Goal: Task Accomplishment & Management: Complete application form

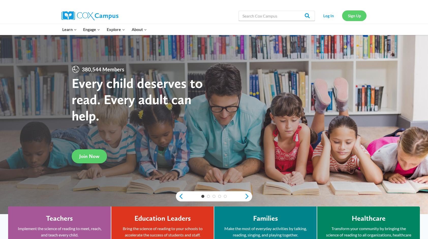
click at [353, 17] on link "Sign Up" at bounding box center [354, 15] width 24 height 10
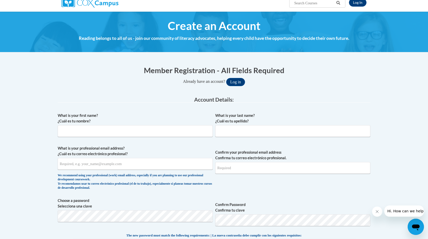
scroll to position [43, 0]
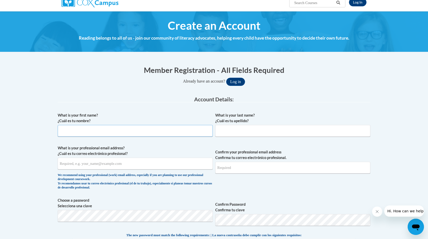
click at [114, 131] on input "What is your first name? ¿Cuál es tu nombre?" at bounding box center [135, 131] width 155 height 12
type input "Erin"
type input "Long"
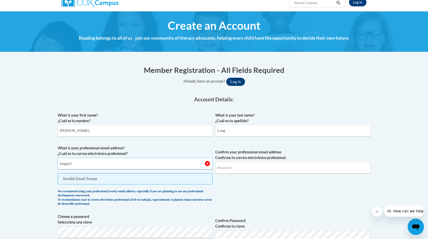
type input "longee3@appstate.edu"
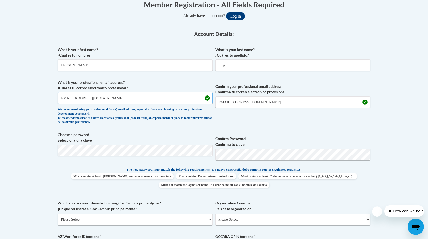
scroll to position [110, 0]
click at [308, 138] on label "Confirm Password Confirma tu clave" at bounding box center [292, 141] width 155 height 11
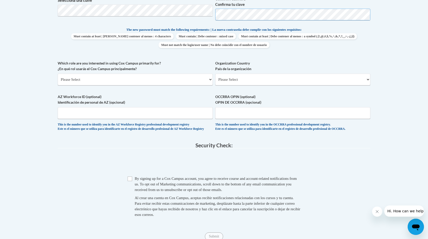
scroll to position [249, 0]
click at [198, 82] on select "Please Select College/University | Colegio/Universidad Community/Nonprofit Part…" at bounding box center [135, 79] width 155 height 12
click at [102, 82] on select "Please Select College/University | Colegio/Universidad Community/Nonprofit Part…" at bounding box center [135, 79] width 155 height 12
select select "5a18ea06-2b54-4451-96f2-d152daf9eac5"
click at [58, 73] on select "Please Select College/University | Colegio/Universidad Community/Nonprofit Part…" at bounding box center [135, 79] width 155 height 12
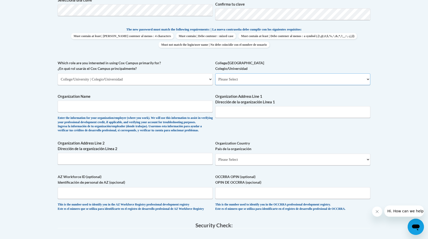
click at [236, 76] on select "Please Select College/University Staff | Empleado universitario College/Univers…" at bounding box center [292, 79] width 155 height 12
select select "99b32b07-cffc-426c-8bf6-0cd77760d84b"
click at [215, 73] on select "Please Select College/University Staff | Empleado universitario College/Univers…" at bounding box center [292, 79] width 155 height 12
click at [197, 107] on input "Organization Name" at bounding box center [135, 107] width 155 height 12
type input "Appalachian State University"
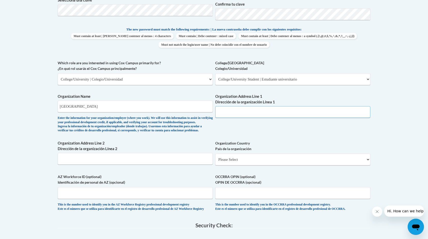
click at [248, 111] on input "Organization Address Line 1 Dirección de la organización Línea 1" at bounding box center [292, 112] width 155 height 12
paste input "330 University Hall Drive ASU, Boone, NC 28608"
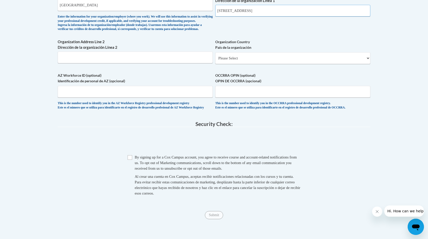
scroll to position [351, 0]
type input "330 University Hall Drive ASU, Boone, NC 28608"
click at [238, 64] on select "Please Select United States | Estados Unidos Outside of the United States | Fue…" at bounding box center [292, 58] width 155 height 12
select select "ad49bcad-a171-4b2e-b99c-48b446064914"
click at [215, 60] on select "Please Select United States | Estados Unidos Outside of the United States | Fue…" at bounding box center [292, 58] width 155 height 12
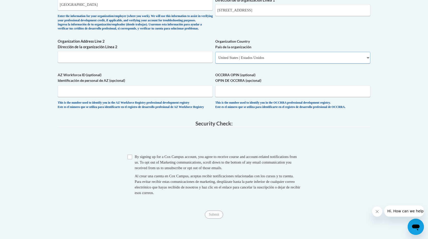
select select
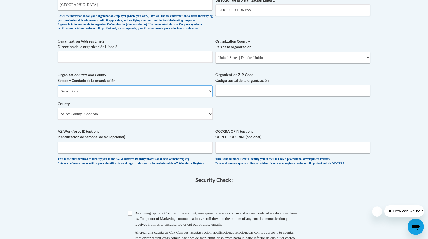
click at [172, 97] on select "Select State Alabama Alaska Arizona Arkansas California Colorado Connecticut De…" at bounding box center [135, 91] width 155 height 12
select select "North Carolina"
click at [58, 94] on select "Select State Alabama Alaska Arizona Arkansas California Colorado Connecticut De…" at bounding box center [135, 91] width 155 height 12
click at [229, 96] on input "Organization ZIP Code Código postal de la organización" at bounding box center [292, 91] width 155 height 12
type input "28608"
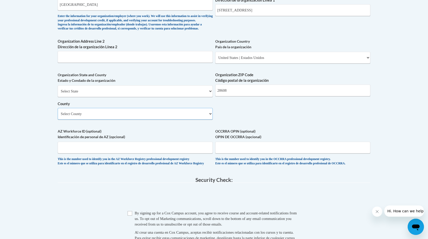
click at [188, 120] on select "Select County Alamance Alexander Alleghany Anson Ashe Avery Beaufort Bertie Bla…" at bounding box center [135, 114] width 155 height 12
click at [58, 116] on select "Select County Alamance Alexander Alleghany Anson Ashe Avery Beaufort Bertie Bla…" at bounding box center [135, 114] width 155 height 12
click at [133, 120] on select "Select County Alamance Alexander Alleghany Anson Ashe Avery Beaufort Bertie Bla…" at bounding box center [135, 114] width 155 height 12
select select "Watauga"
click at [58, 116] on select "Select County Alamance Alexander Alleghany Anson Ashe Avery Beaufort Bertie Bla…" at bounding box center [135, 114] width 155 height 12
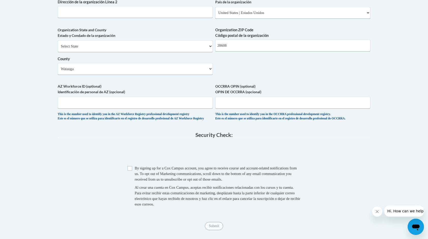
scroll to position [396, 0]
click at [129, 171] on input "Checkbox" at bounding box center [130, 168] width 5 height 5
checkbox input "true"
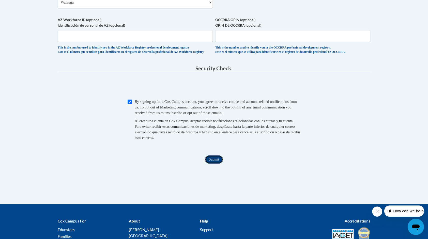
click at [212, 164] on input "Submit" at bounding box center [214, 160] width 18 height 8
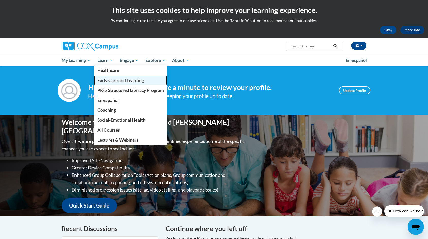
click at [110, 81] on span "Early Care and Learning" at bounding box center [120, 80] width 47 height 5
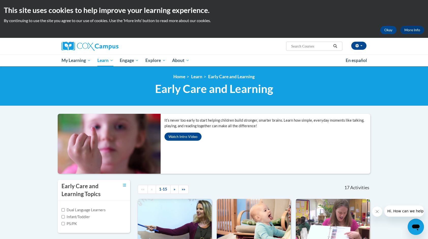
click at [65, 216] on label "Infant/Toddler" at bounding box center [76, 217] width 28 height 6
click at [65, 216] on input "Infant/Toddler" at bounding box center [63, 216] width 3 height 3
checkbox input "true"
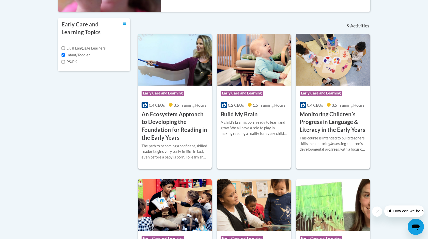
scroll to position [164, 0]
